Goal: Task Accomplishment & Management: Use online tool/utility

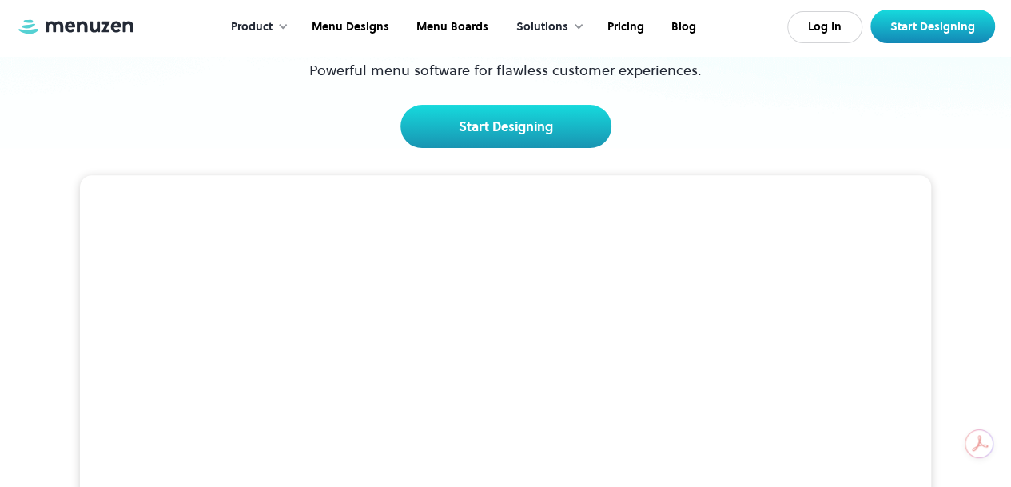
scroll to position [212, 0]
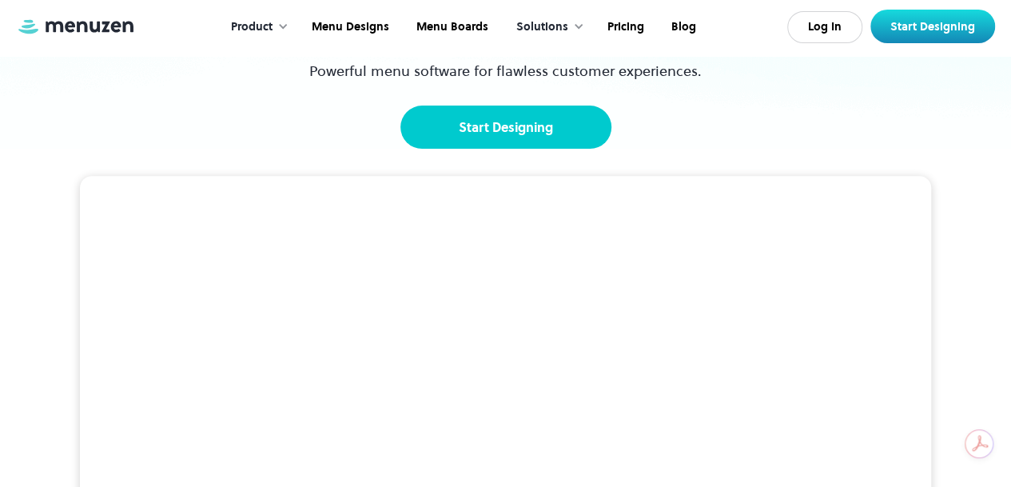
click at [472, 121] on link "Start Designing" at bounding box center [505, 127] width 211 height 43
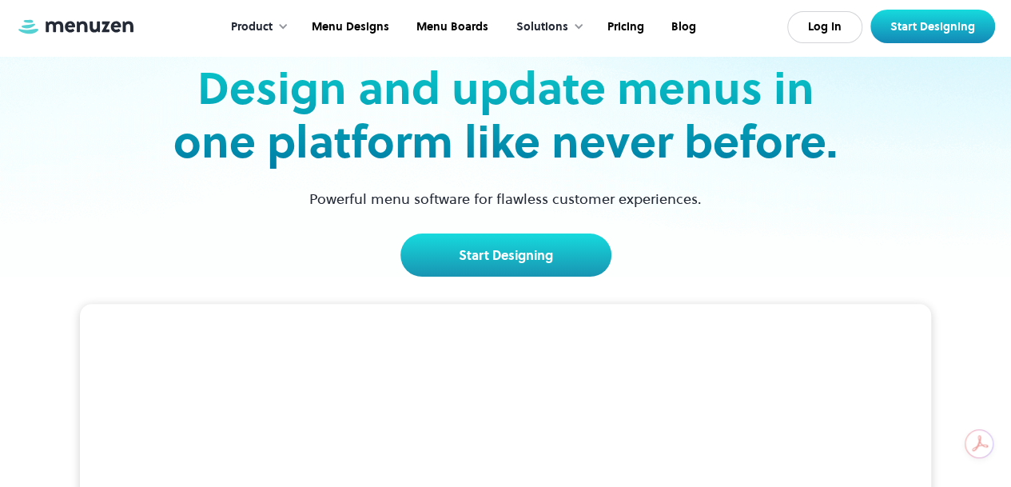
scroll to position [90, 0]
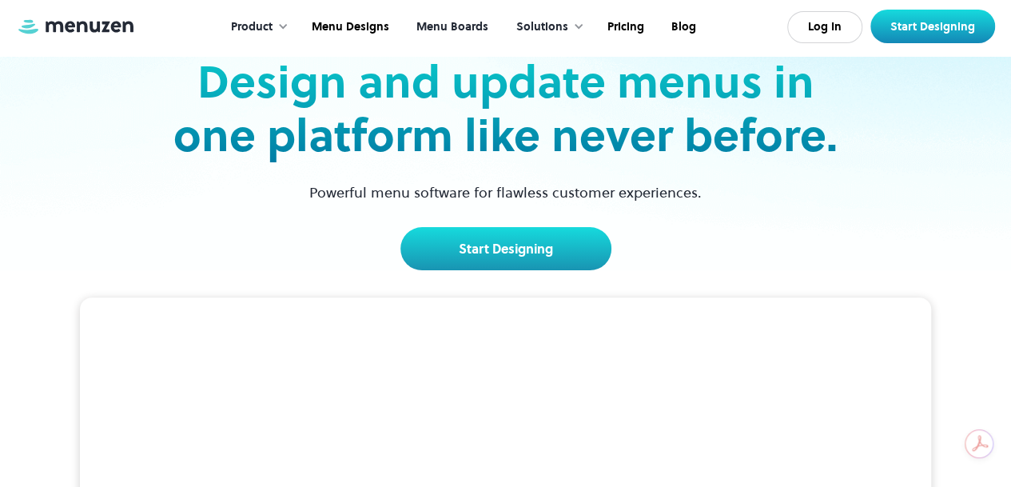
click at [445, 25] on link "Menu Boards" at bounding box center [450, 27] width 99 height 50
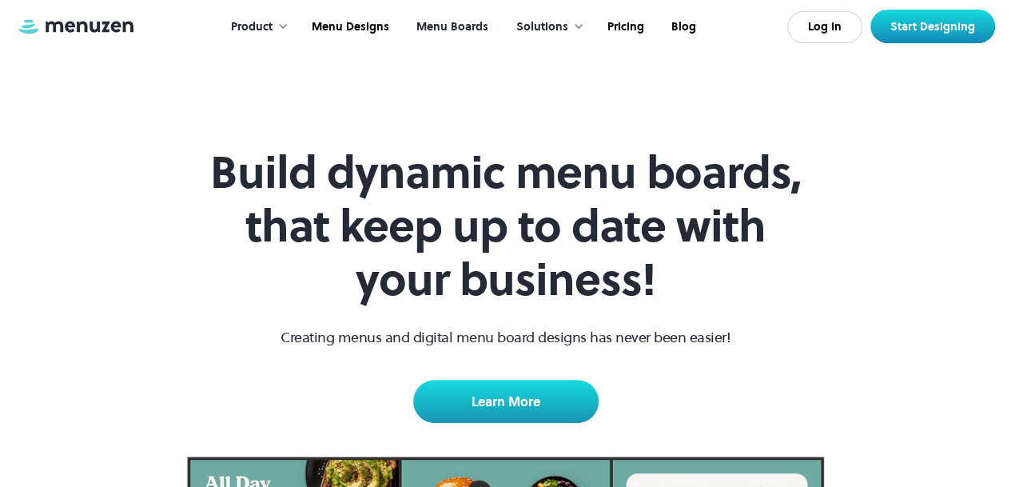
click at [251, 34] on div "Product" at bounding box center [252, 27] width 42 height 18
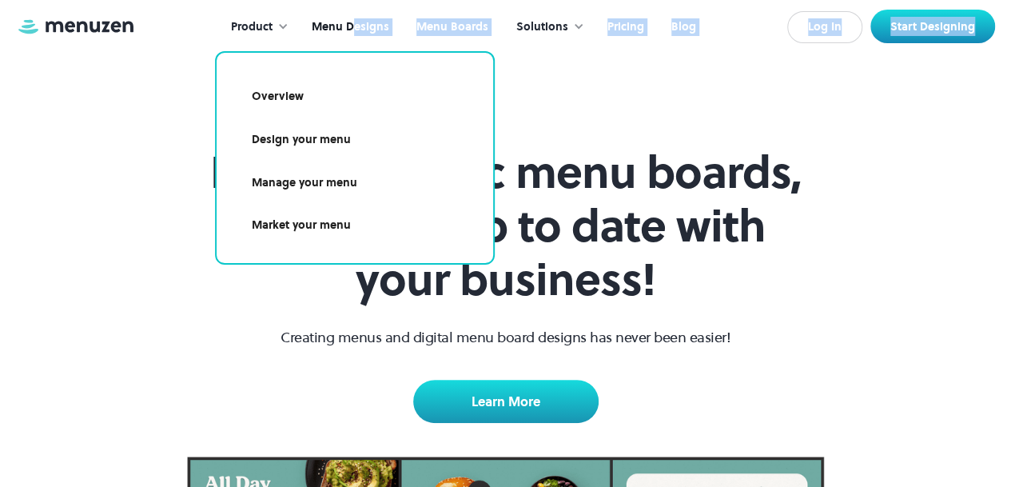
drag, startPoint x: 171, startPoint y: 84, endPoint x: 352, endPoint y: 23, distance: 191.3
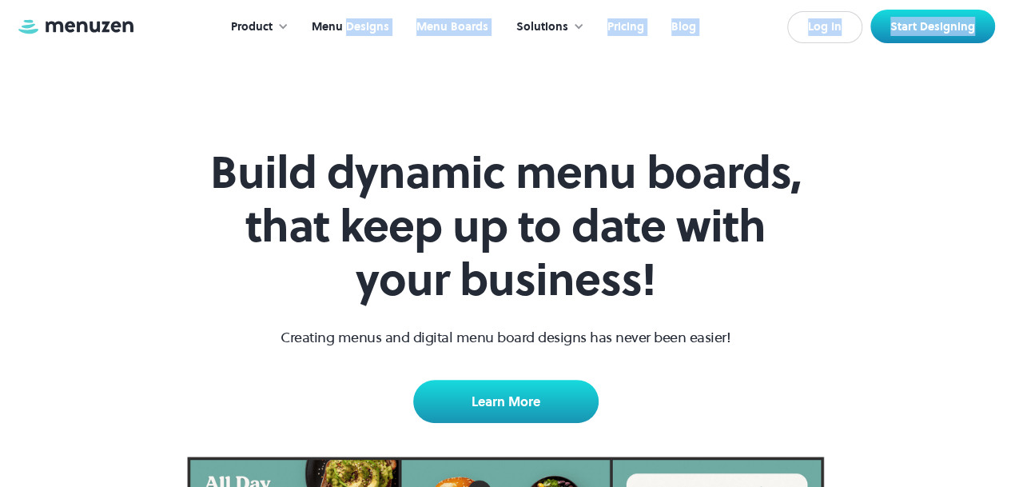
click at [352, 23] on link "Menu Designs" at bounding box center [349, 27] width 105 height 50
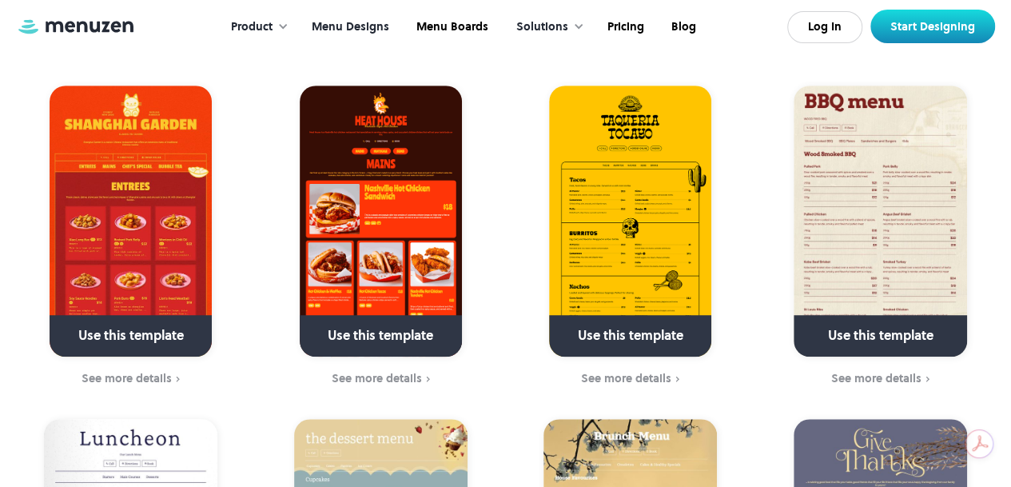
scroll to position [430, 0]
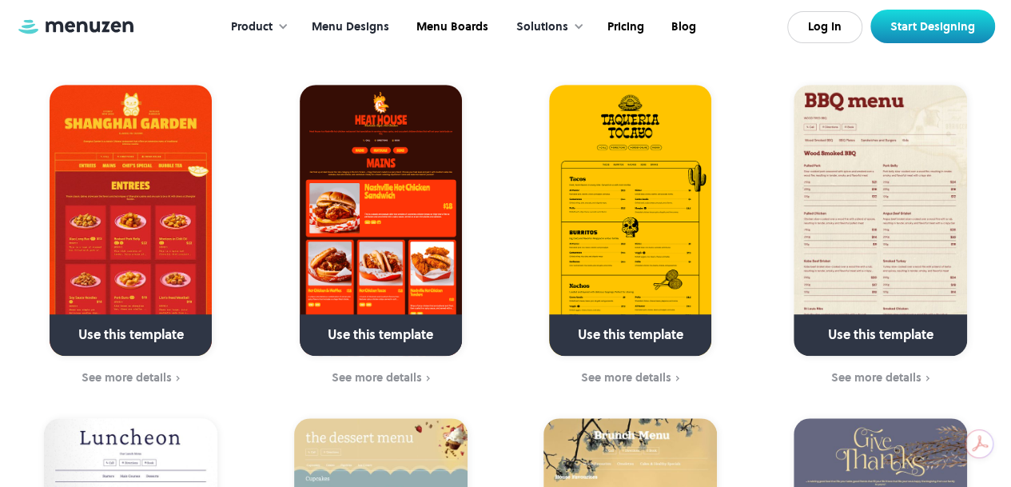
click at [144, 321] on link at bounding box center [131, 341] width 230 height 41
